Goal: Task Accomplishment & Management: Manage account settings

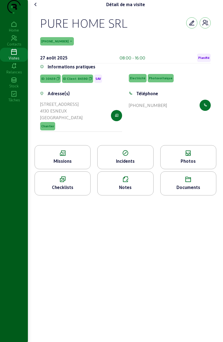
click at [136, 194] on div "Notes" at bounding box center [125, 183] width 56 height 24
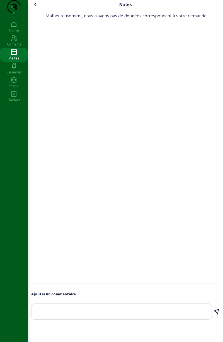
click at [140, 314] on textarea at bounding box center [121, 310] width 171 height 7
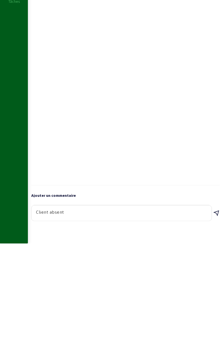
type textarea "Client absent"
click at [216, 315] on icon at bounding box center [216, 312] width 7 height 7
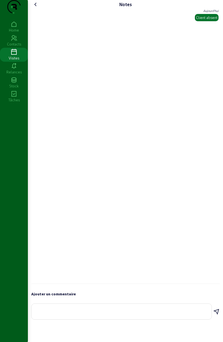
click at [37, 9] on cam-font-icon at bounding box center [35, 4] width 9 height 9
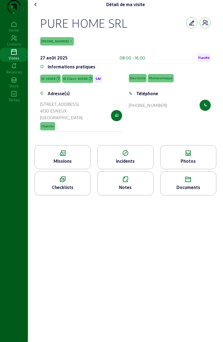
click at [203, 60] on span "Planifié" at bounding box center [204, 58] width 11 height 4
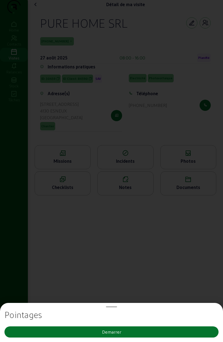
click at [153, 328] on button "Demarrer" at bounding box center [111, 331] width 214 height 11
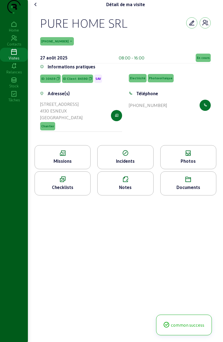
click at [205, 60] on span "En cours" at bounding box center [203, 58] width 13 height 4
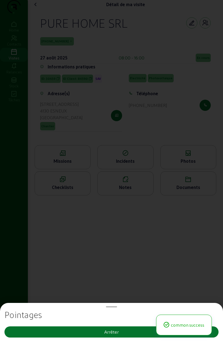
click at [132, 331] on button "Arrêter" at bounding box center [111, 331] width 214 height 11
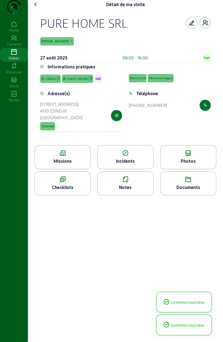
click at [40, 9] on cam-font-icon at bounding box center [35, 4] width 9 height 9
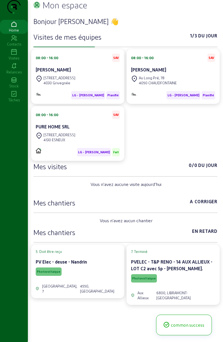
click at [51, 72] on cam-card-title "Lisette Lietard" at bounding box center [53, 69] width 35 height 5
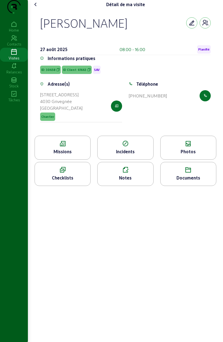
click at [193, 155] on div "Photos" at bounding box center [189, 151] width 56 height 7
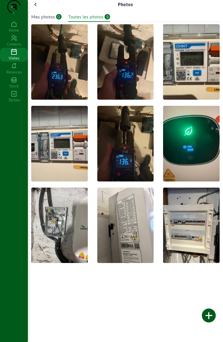
click at [51, 20] on div "Mes photos" at bounding box center [43, 16] width 24 height 7
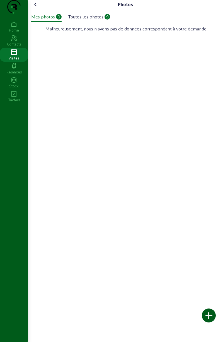
click at [209, 311] on div at bounding box center [209, 316] width 14 height 14
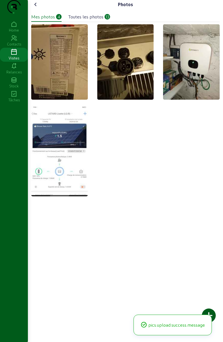
click at [40, 9] on cam-font-icon at bounding box center [35, 4] width 9 height 9
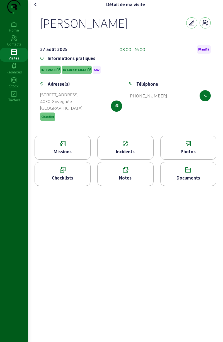
click at [134, 181] on div "Notes" at bounding box center [126, 178] width 56 height 7
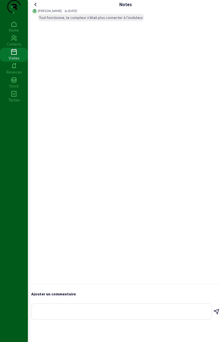
click at [110, 314] on textarea at bounding box center [121, 310] width 171 height 7
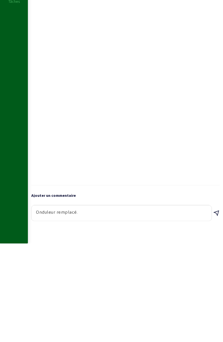
type textarea "Onduleur remplacé."
click at [216, 315] on icon at bounding box center [216, 312] width 7 height 7
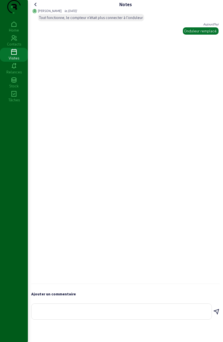
click at [39, 9] on cam-font-icon at bounding box center [35, 4] width 9 height 9
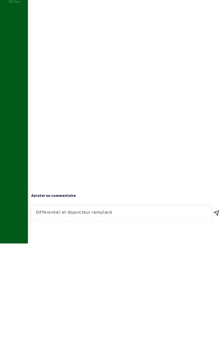
type textarea "Différentiel et disjoncteur remplacé"
click at [216, 315] on icon at bounding box center [216, 312] width 7 height 7
